Goal: Communication & Community: Share content

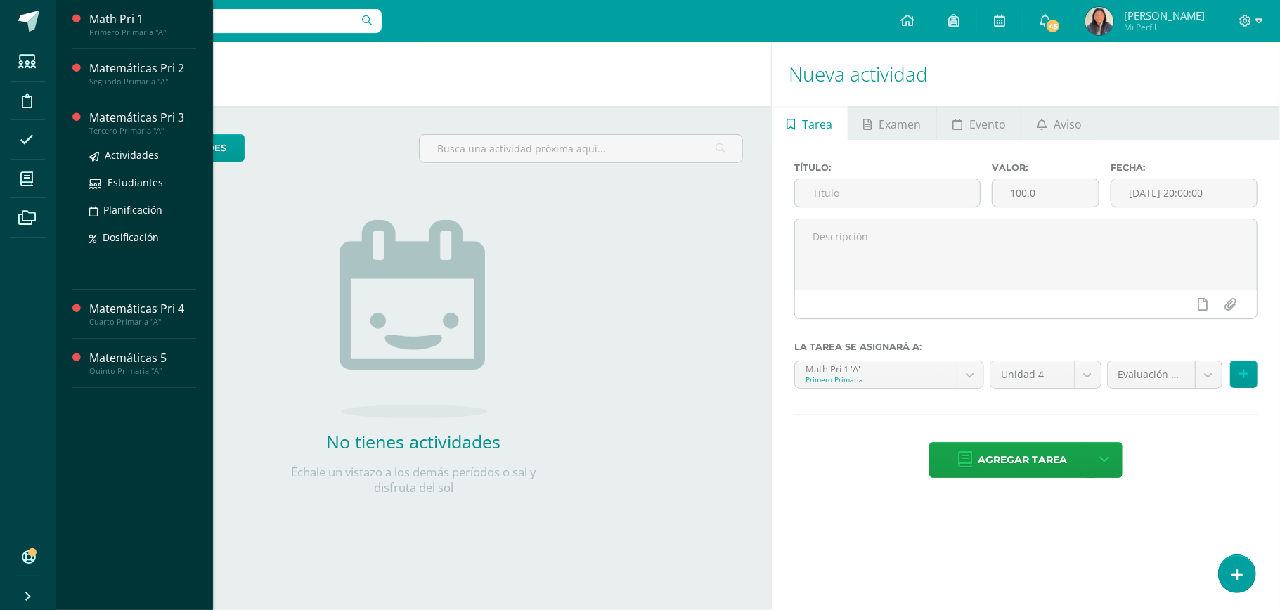
click at [149, 132] on div "Tercero Primaria "A"" at bounding box center [142, 131] width 107 height 10
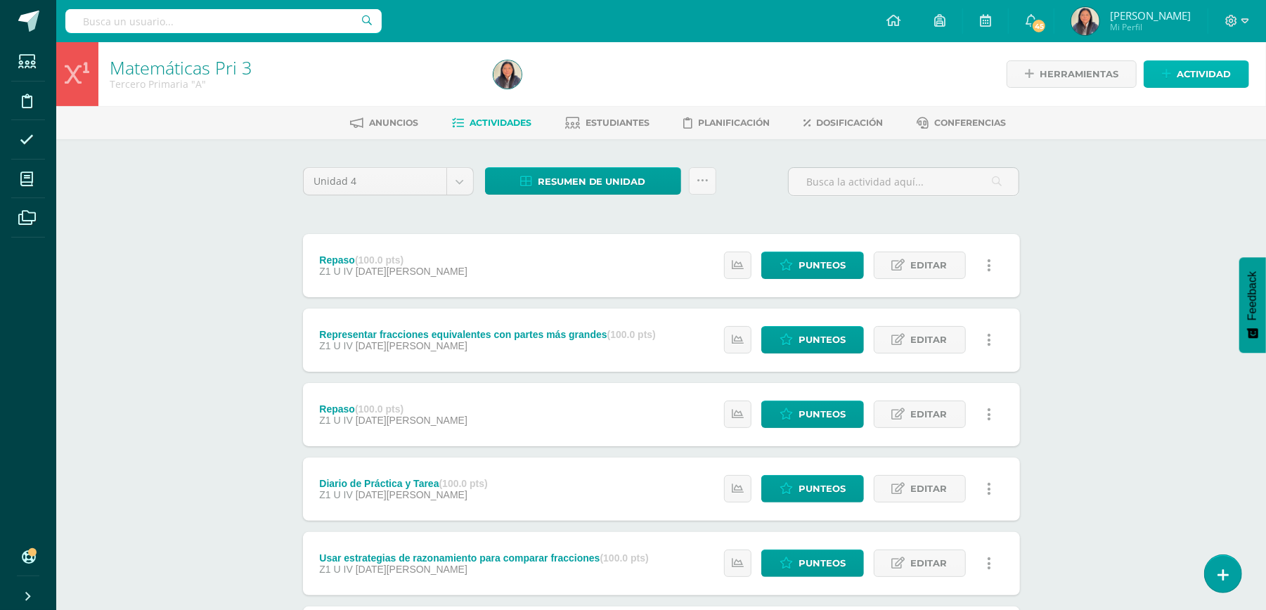
click at [1187, 75] on span "Actividad" at bounding box center [1204, 74] width 54 height 26
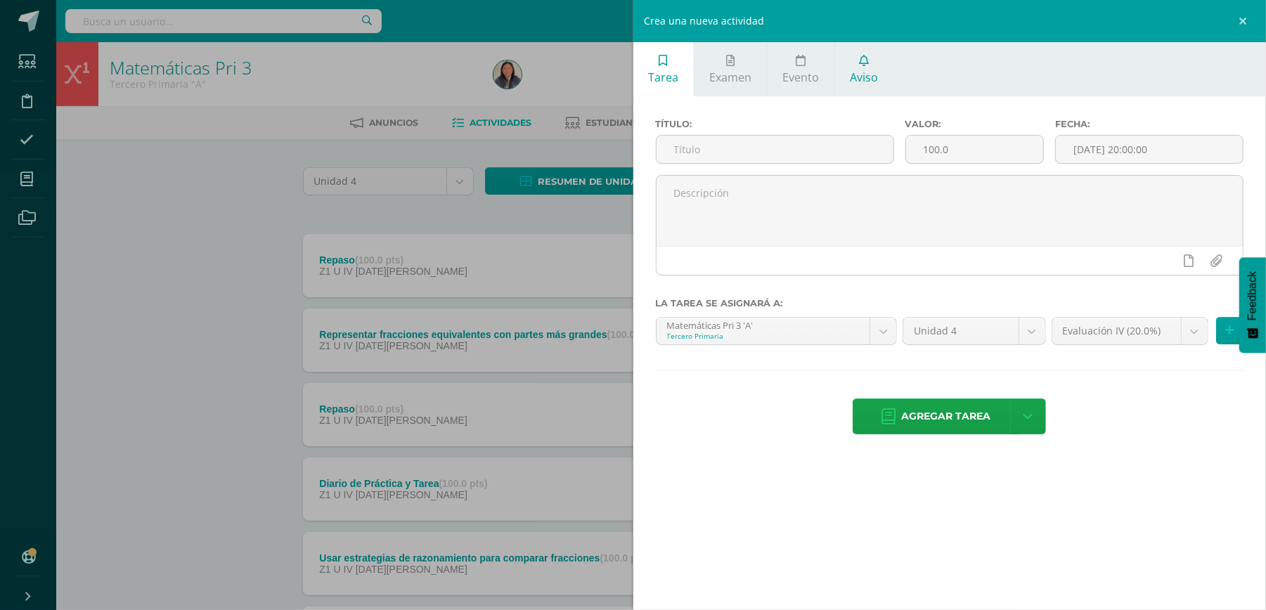
click at [875, 77] on span "Aviso" at bounding box center [865, 77] width 28 height 15
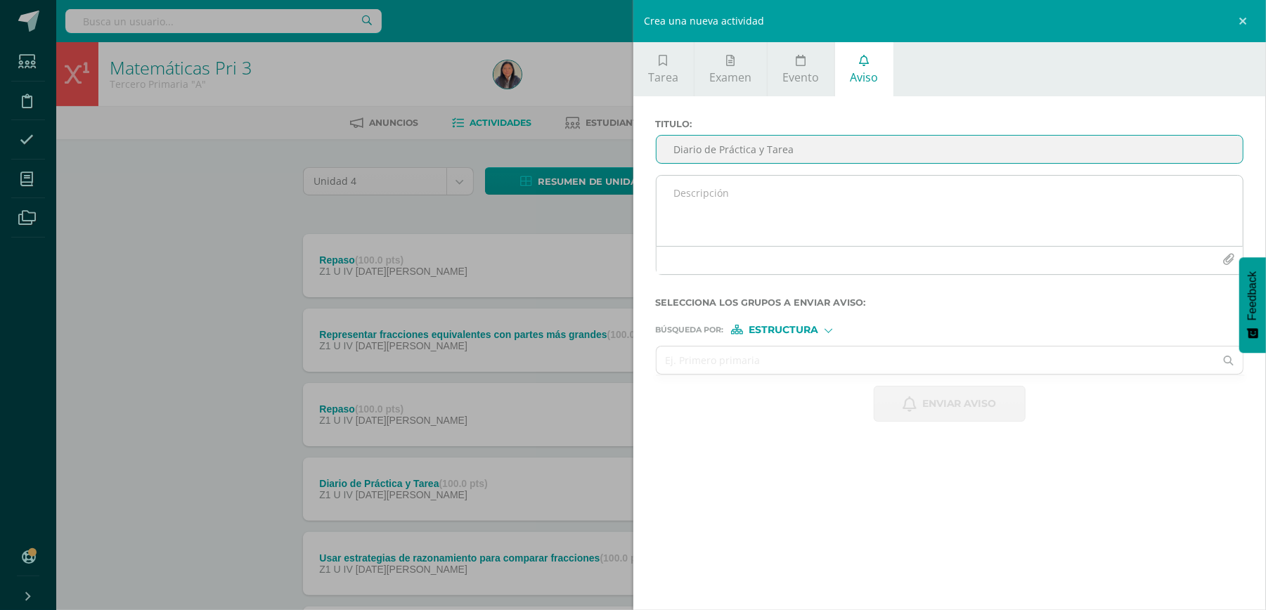
type input "Diario de Práctica y Tarea"
click at [1003, 221] on textarea at bounding box center [950, 211] width 587 height 70
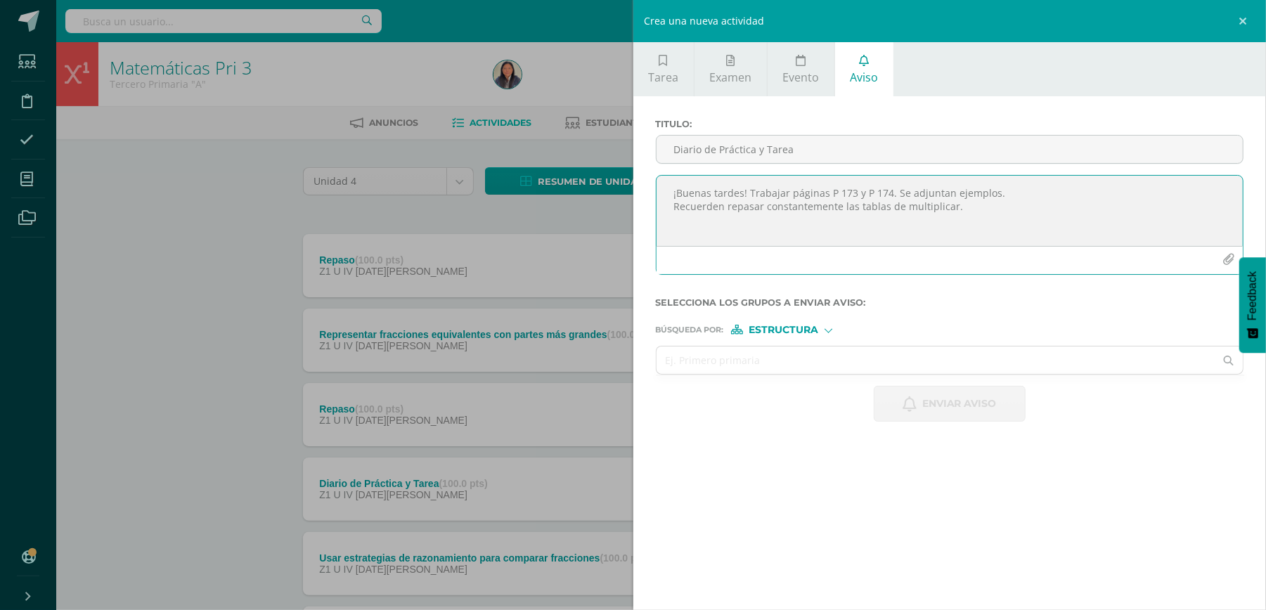
type textarea "¡Buenas tardes! Trabajar páginas P 173 y P 174. Se adjuntan ejemplos. Recuerden…"
click at [1225, 257] on icon "button" at bounding box center [1229, 260] width 12 height 12
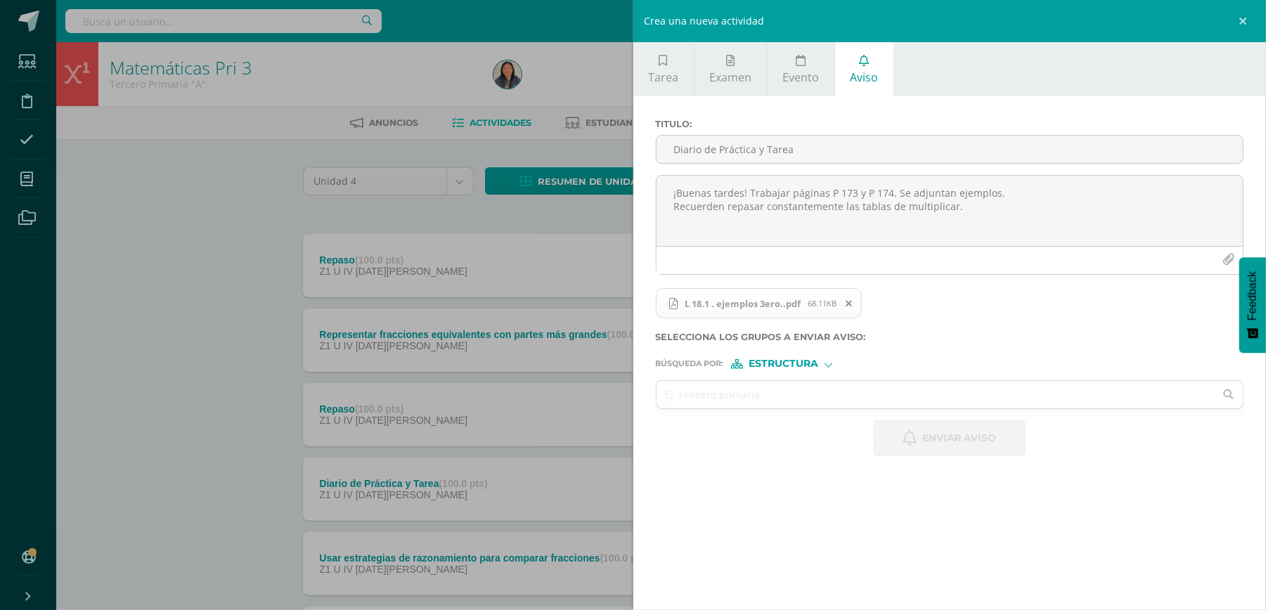
click at [818, 366] on span "Estructura" at bounding box center [784, 364] width 70 height 8
click at [949, 402] on input "text" at bounding box center [936, 394] width 559 height 27
type input "ter"
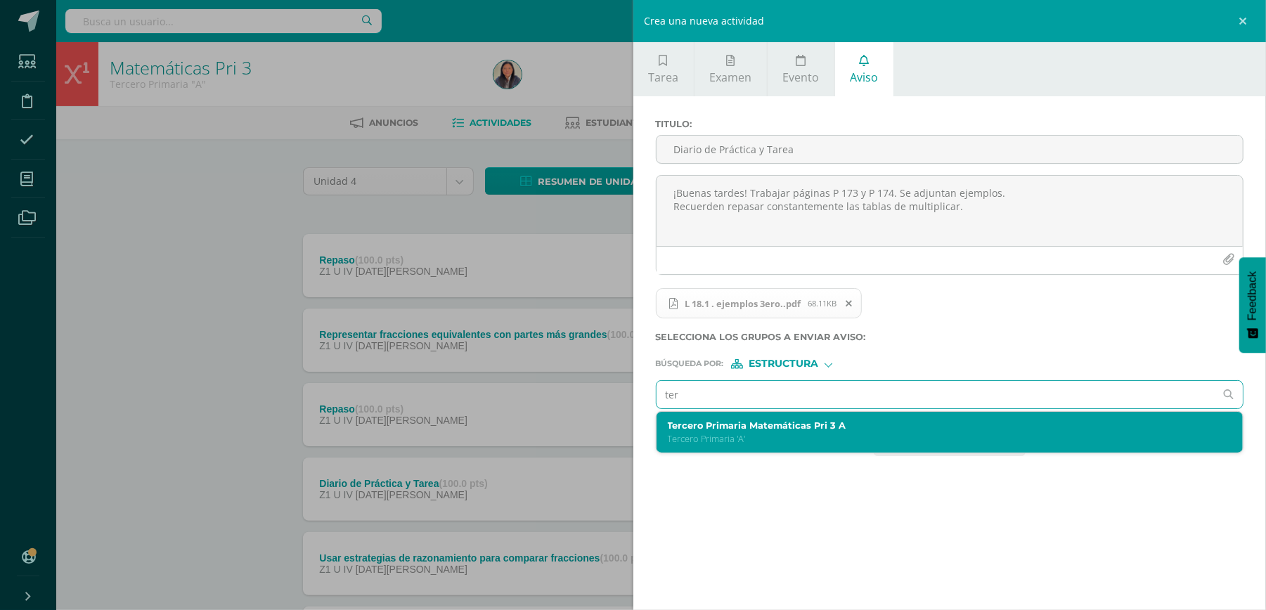
click at [862, 427] on label "Tercero Primaria Matemáticas Pri 3 A" at bounding box center [937, 425] width 539 height 11
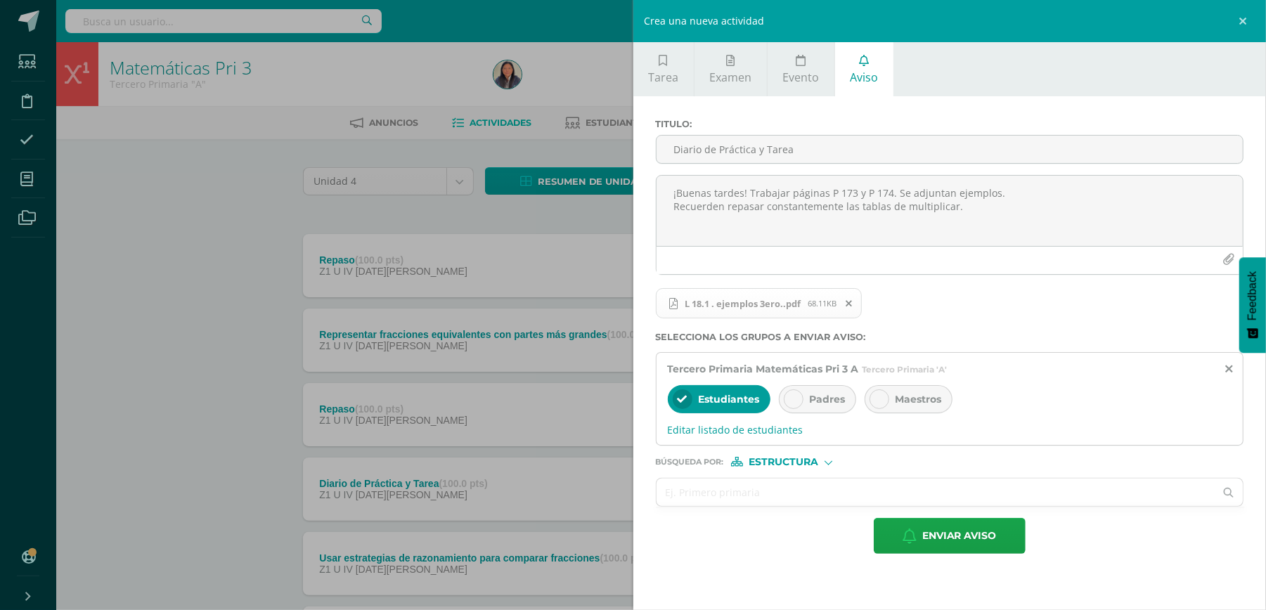
click at [835, 390] on div "Padres" at bounding box center [817, 399] width 77 height 28
click at [900, 405] on span "Maestros" at bounding box center [919, 399] width 46 height 13
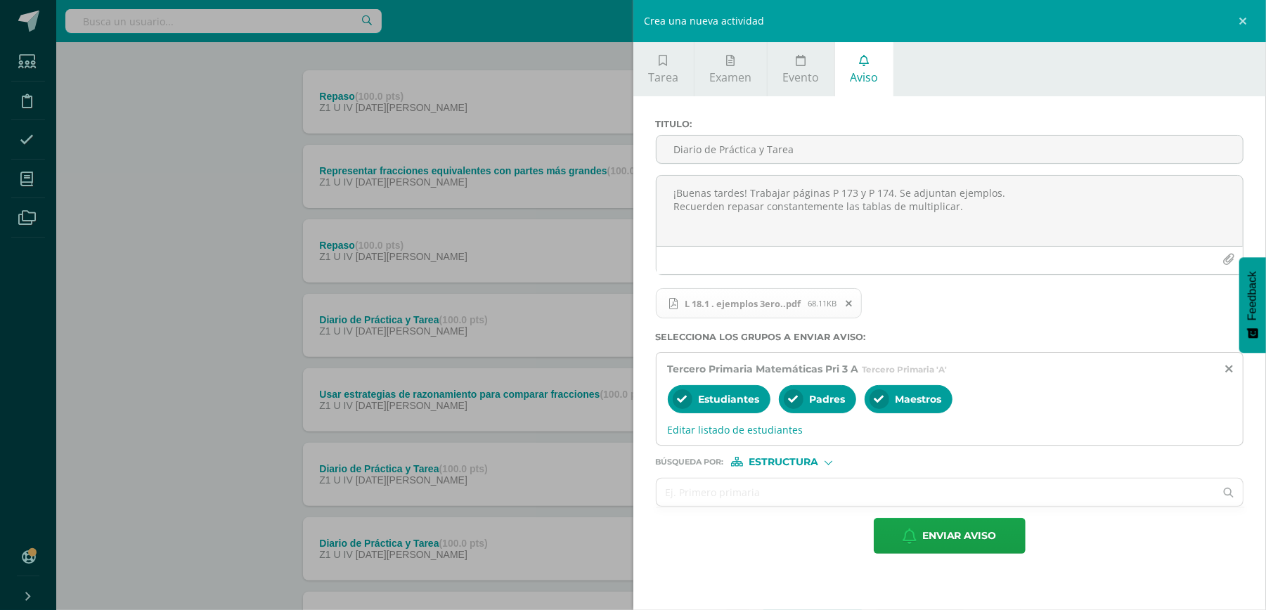
scroll to position [187, 0]
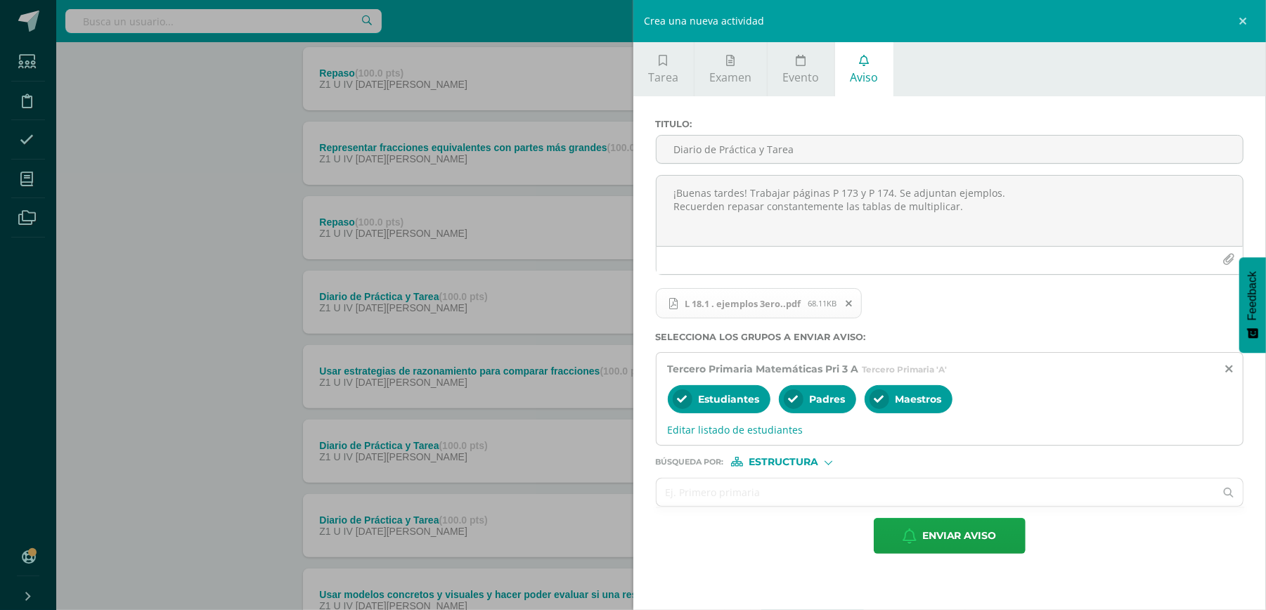
click at [797, 461] on span "Estructura" at bounding box center [784, 462] width 70 height 8
click at [791, 497] on span "Persona" at bounding box center [789, 501] width 51 height 8
click at [790, 496] on input "text" at bounding box center [936, 492] width 559 height 27
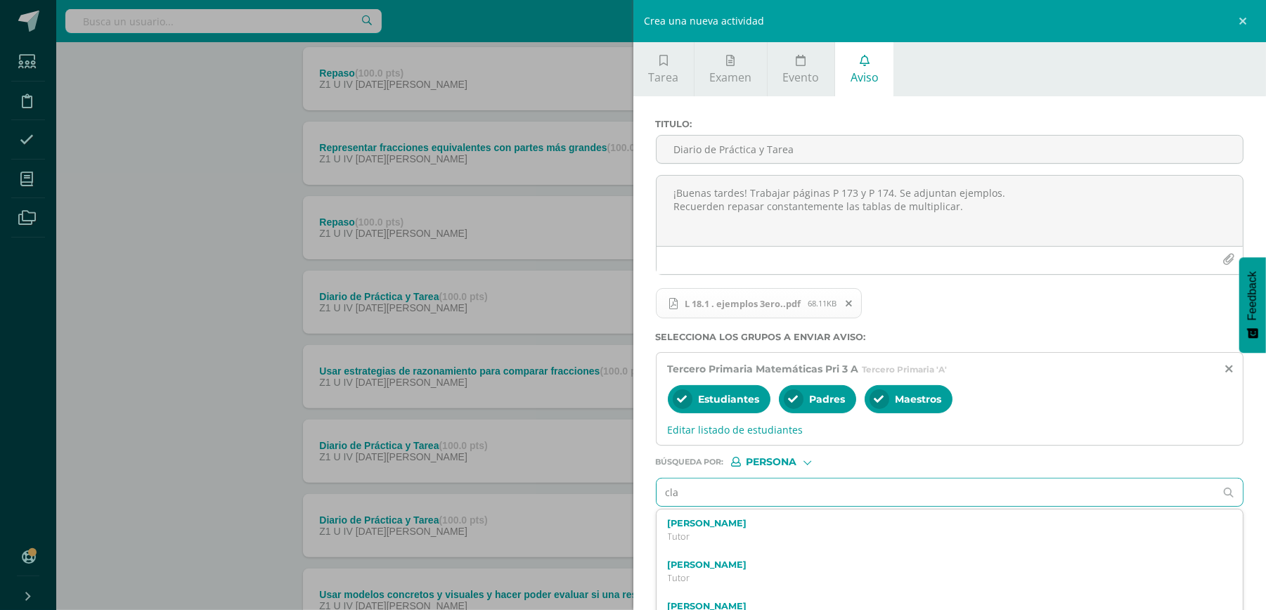
type input "clar"
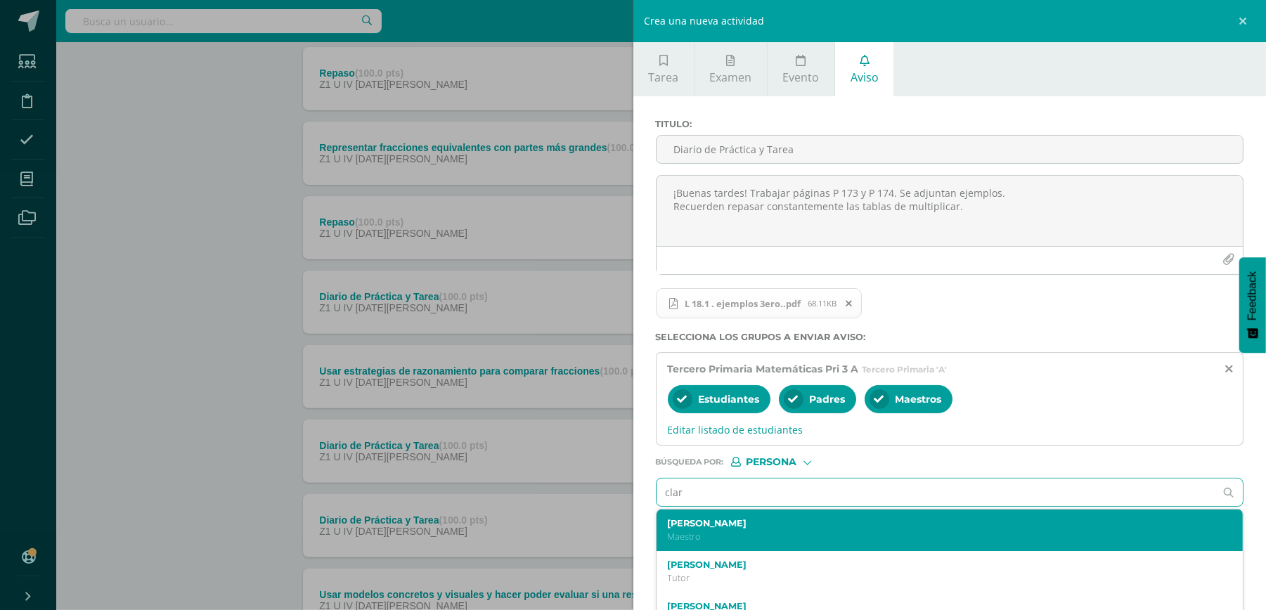
click at [740, 541] on p "Maestro" at bounding box center [937, 537] width 539 height 12
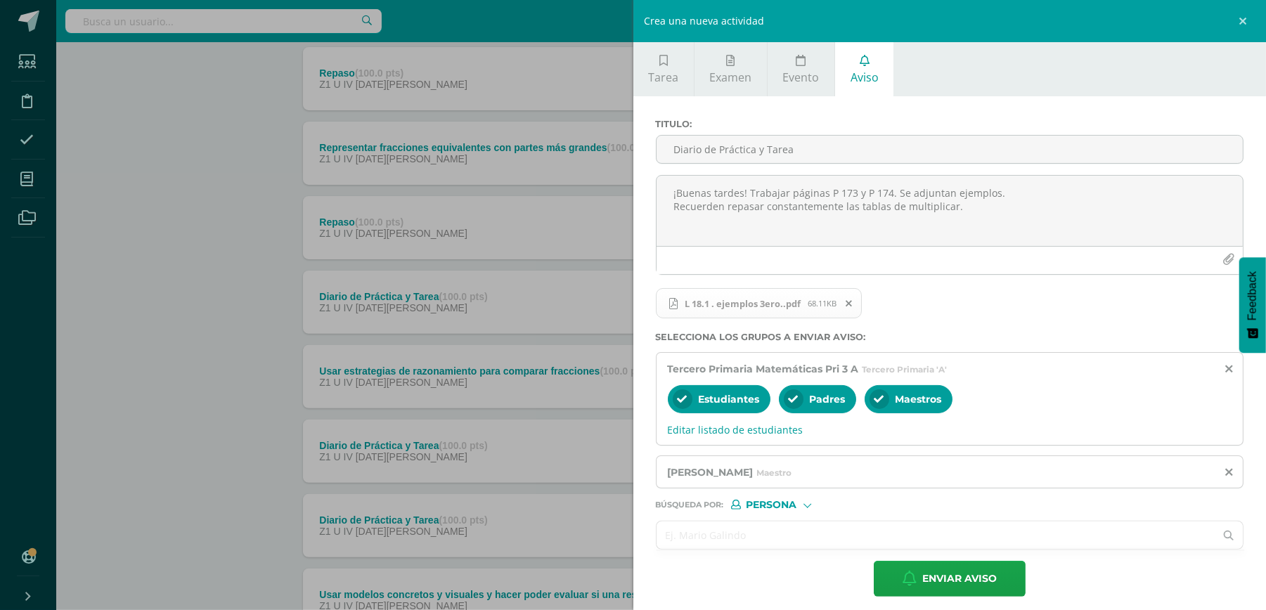
click at [732, 541] on input "text" at bounding box center [936, 535] width 559 height 27
type input "rola"
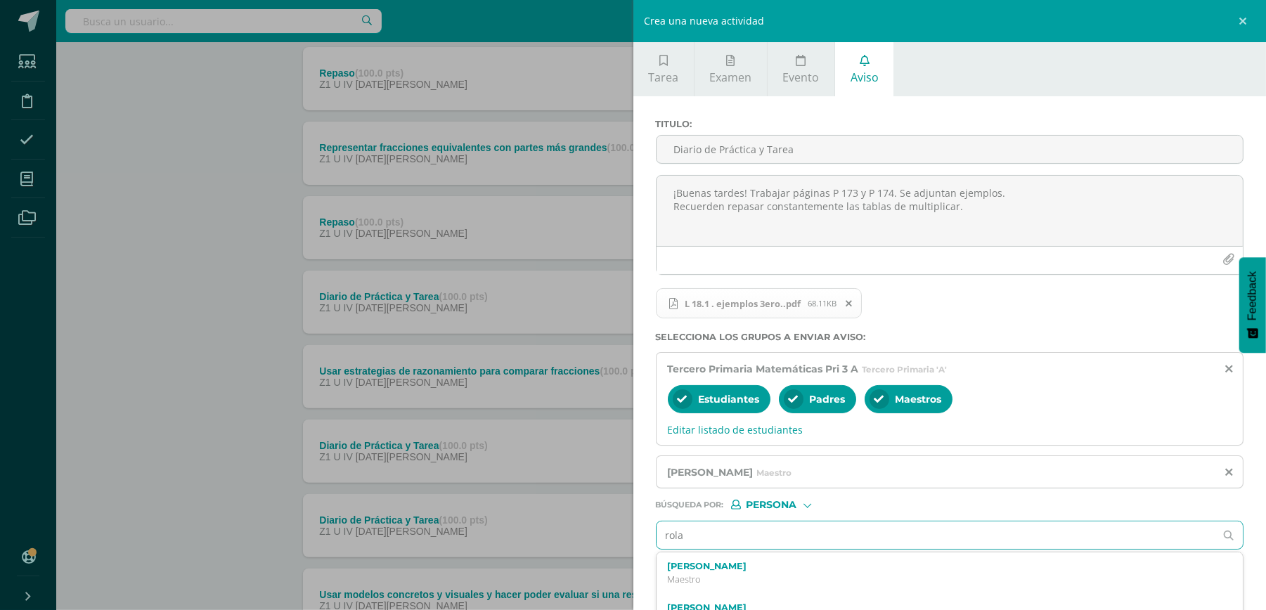
scroll to position [71, 0]
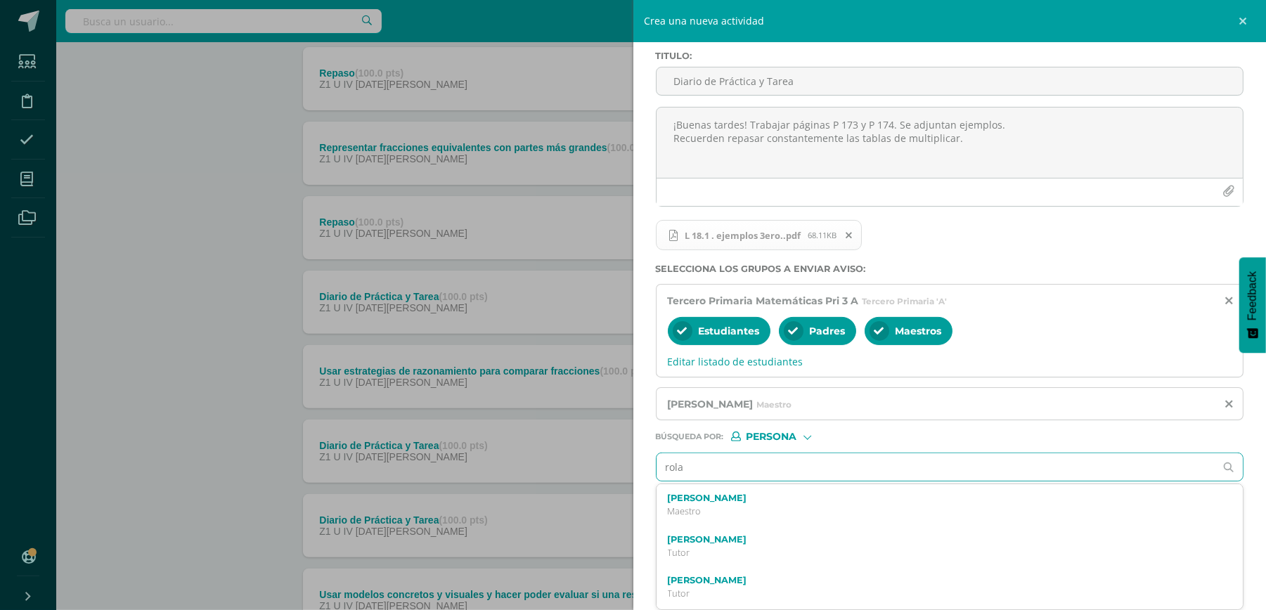
click at [733, 496] on label "[PERSON_NAME]" at bounding box center [937, 498] width 539 height 11
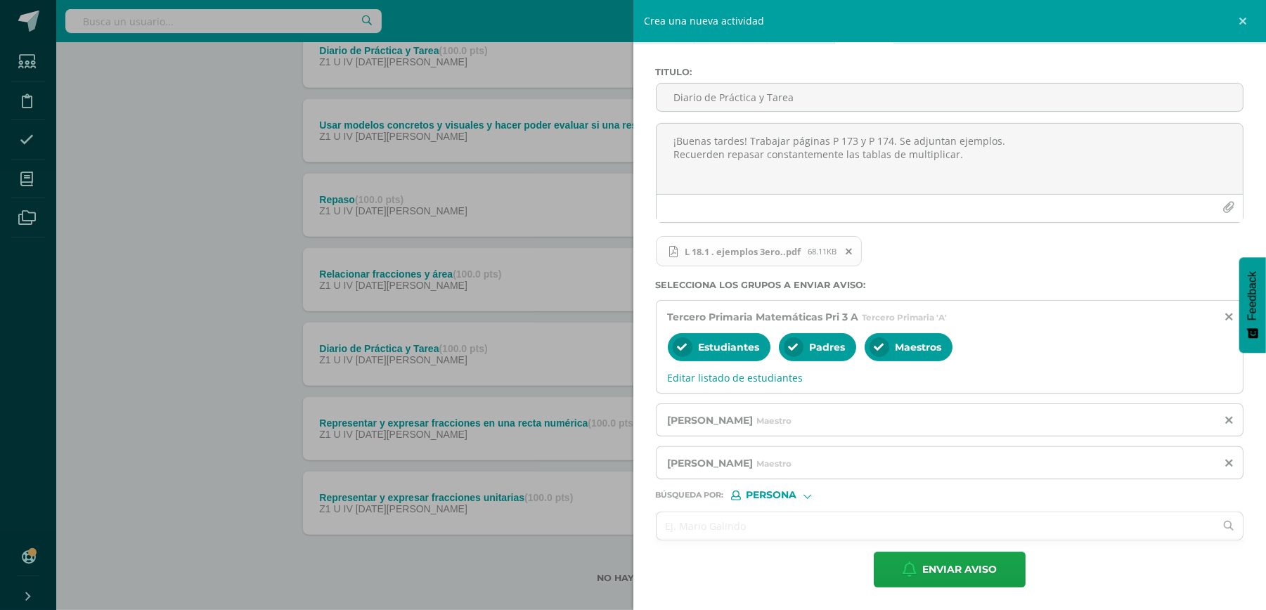
scroll to position [674, 0]
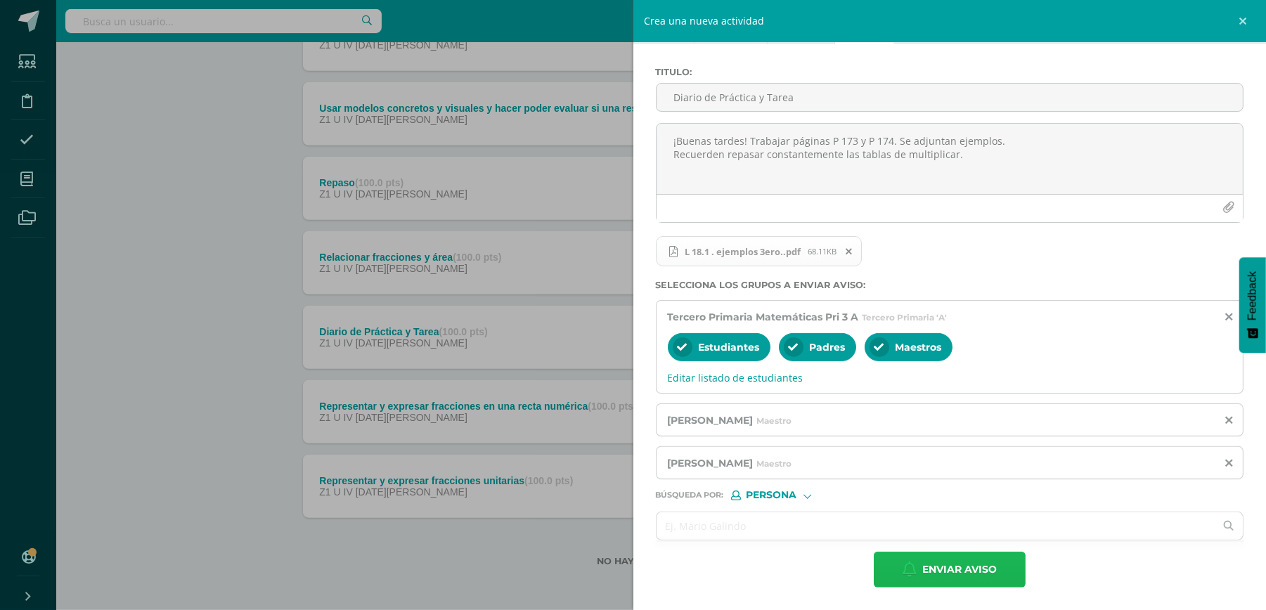
click at [960, 577] on span "Enviar aviso" at bounding box center [959, 570] width 75 height 34
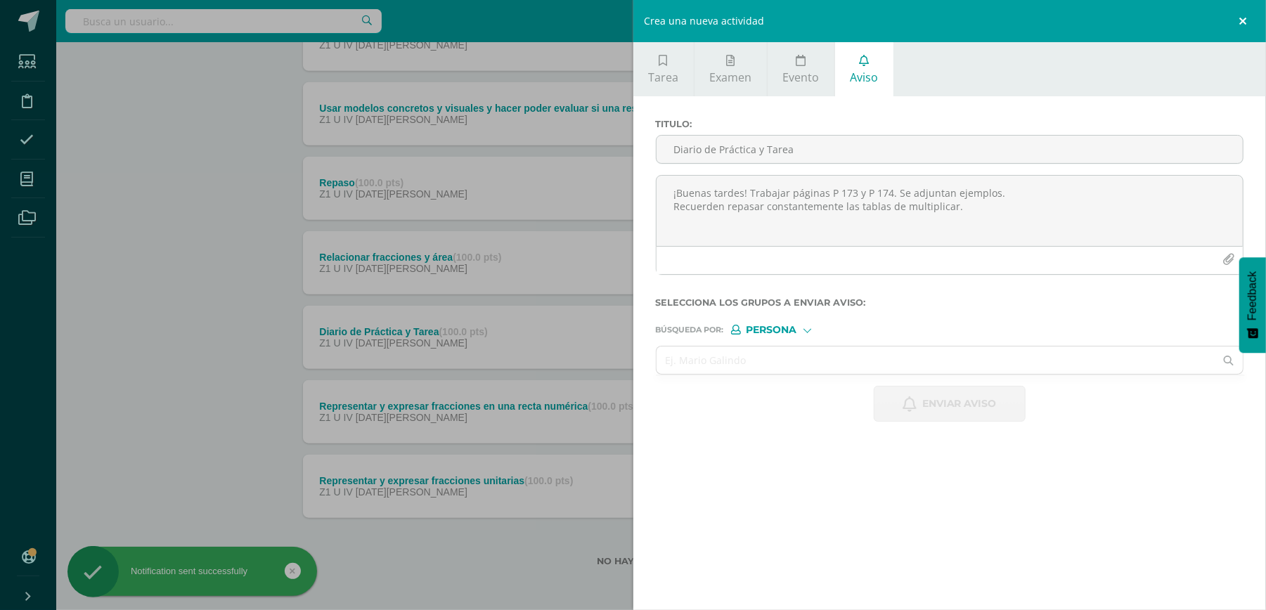
click at [1238, 18] on link at bounding box center [1245, 21] width 42 height 42
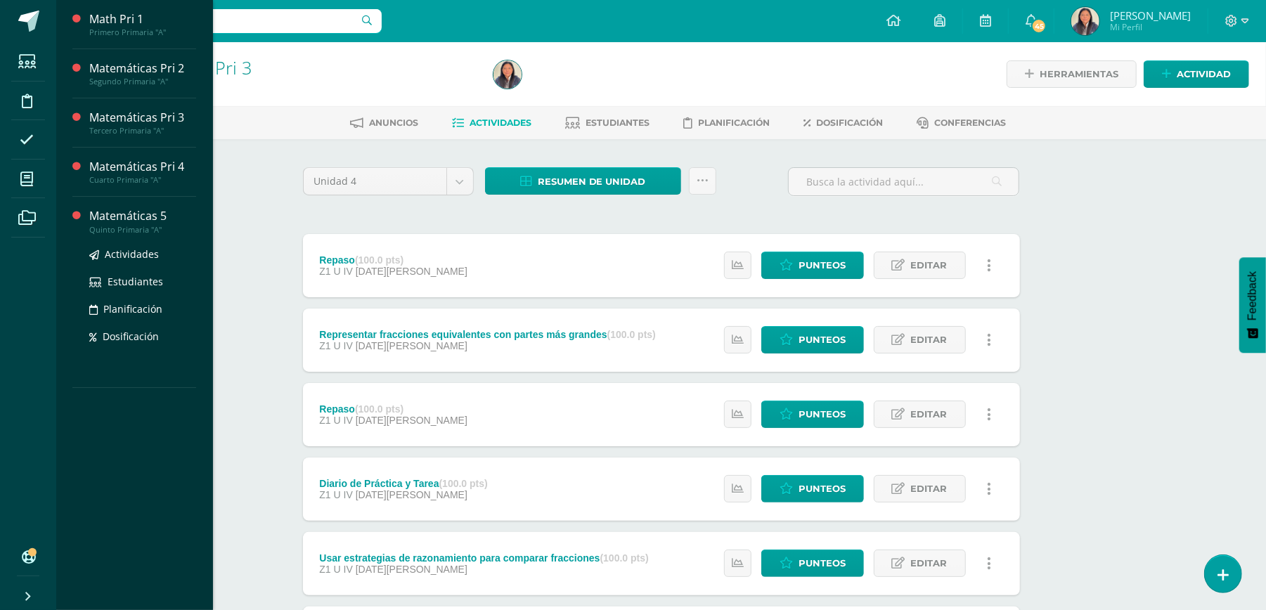
click at [127, 218] on div "Matemáticas 5" at bounding box center [142, 216] width 107 height 16
